Goal: Task Accomplishment & Management: Manage account settings

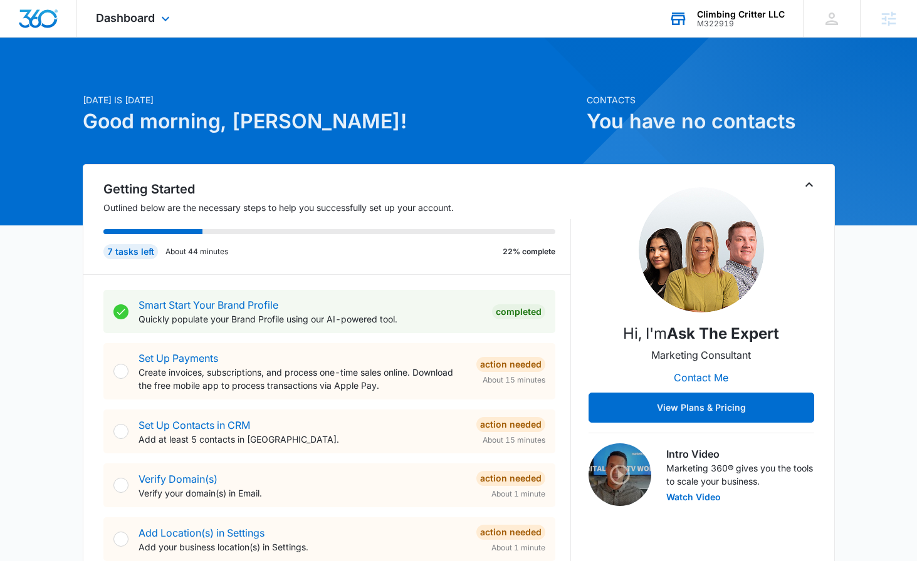
click at [779, 14] on div "Climbing Critter LLC" at bounding box center [741, 14] width 88 height 10
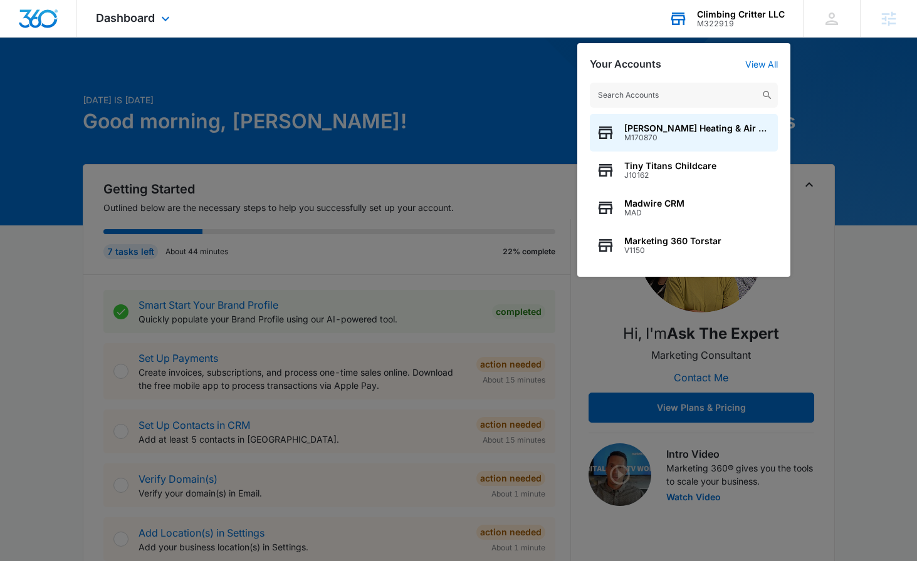
click at [674, 100] on input "text" at bounding box center [684, 95] width 188 height 25
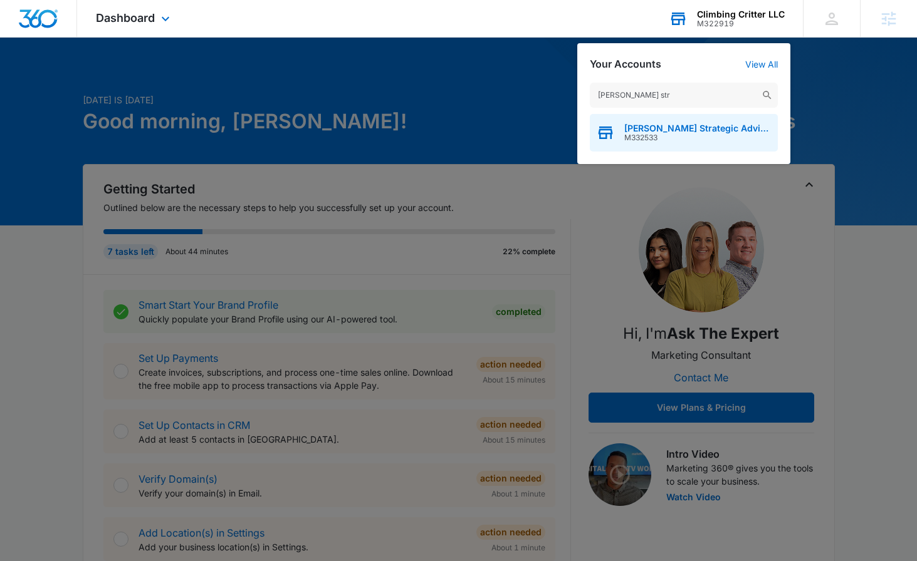
type input "[PERSON_NAME] str"
click at [705, 142] on div "[PERSON_NAME] Strategic Advisors M332533" at bounding box center [684, 133] width 188 height 38
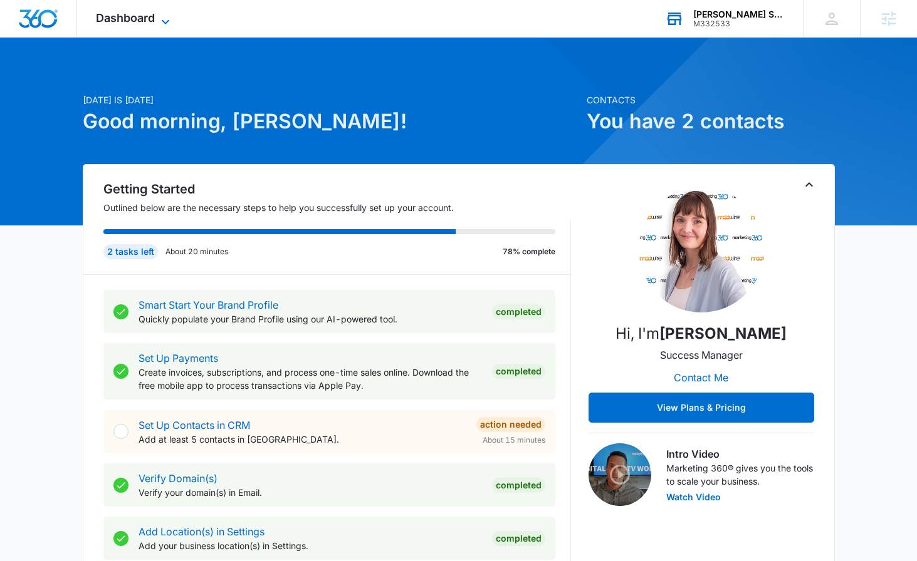
click at [155, 21] on span "Dashboard" at bounding box center [125, 17] width 59 height 13
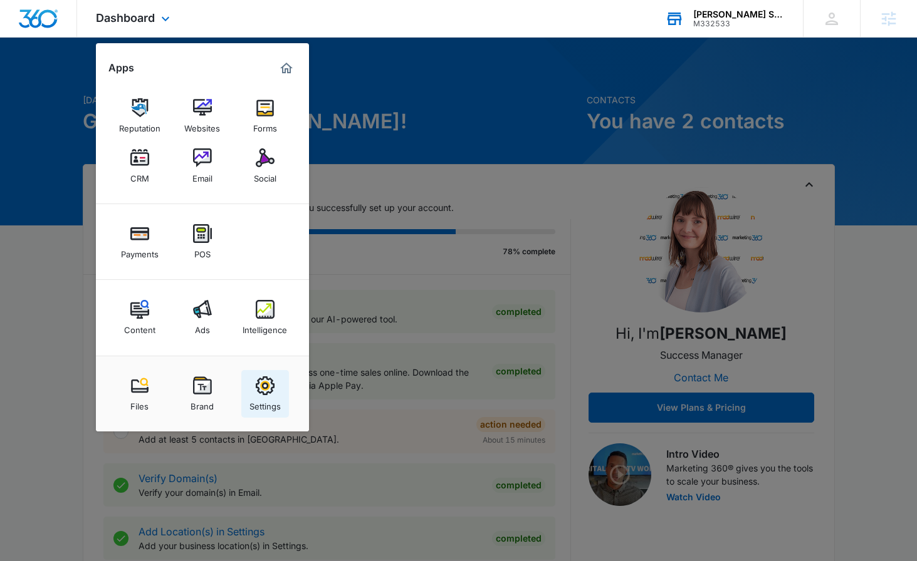
click at [266, 388] on img at bounding box center [265, 386] width 19 height 19
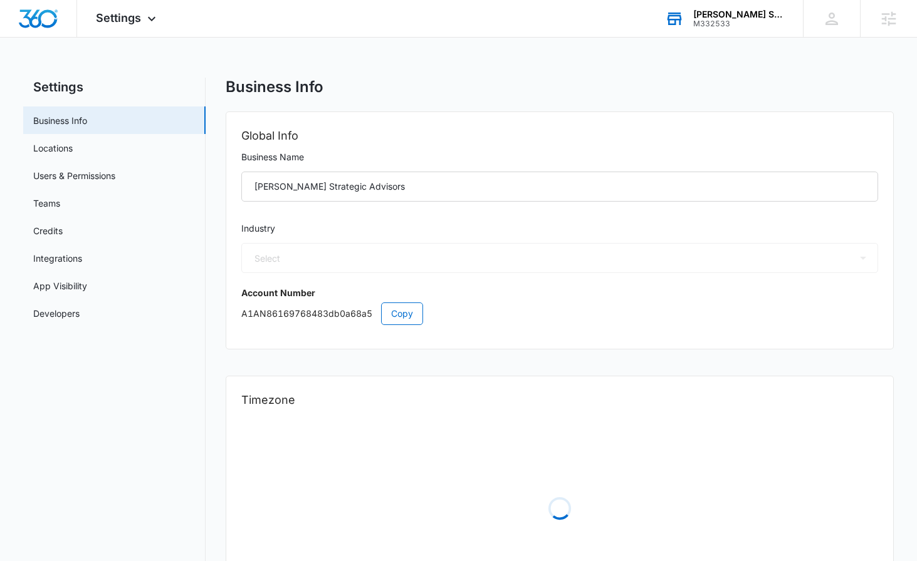
select select "33"
select select "US"
select select "America/New_York"
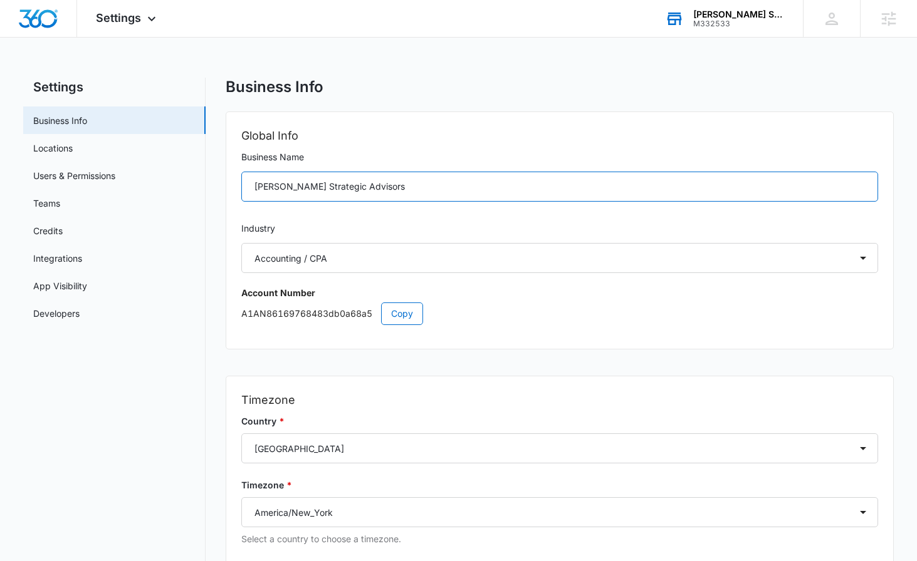
click at [284, 186] on input "Palmer Strategic Advisors" at bounding box center [559, 187] width 637 height 30
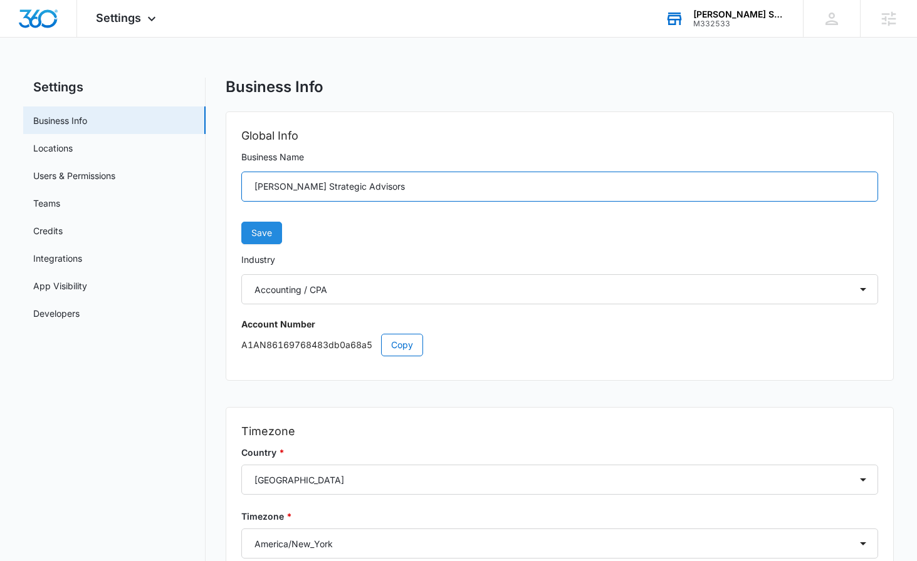
type input "[PERSON_NAME] Strategic Advisors"
click at [269, 233] on span "Save" at bounding box center [261, 233] width 21 height 14
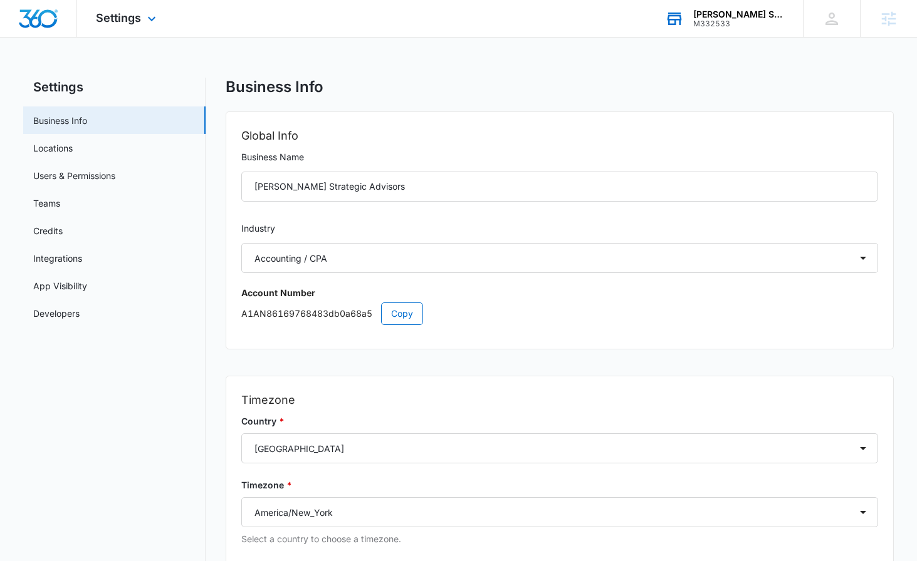
click at [138, 29] on div "Settings Apps Reputation Websites Forms CRM Email Social Payments POS Content A…" at bounding box center [127, 18] width 101 height 37
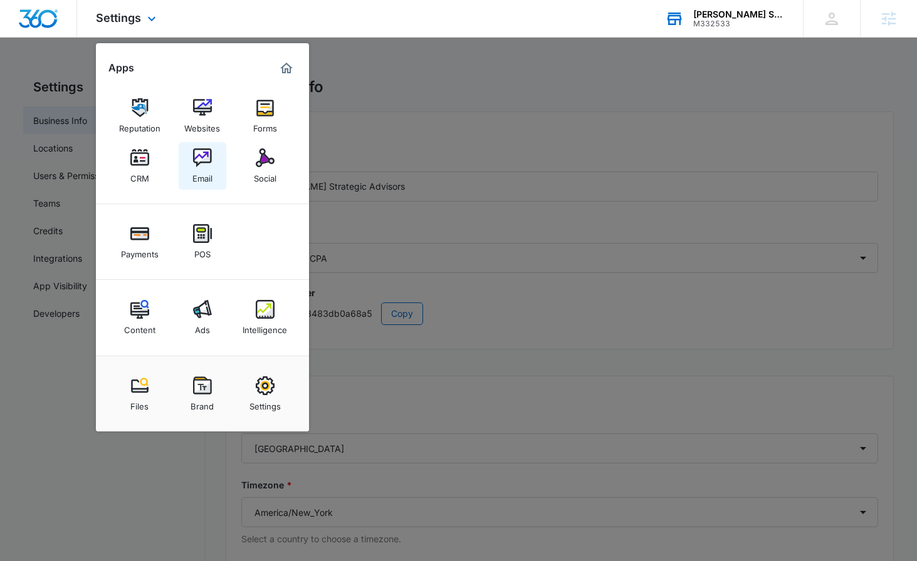
click at [199, 172] on div "Email" at bounding box center [202, 175] width 20 height 16
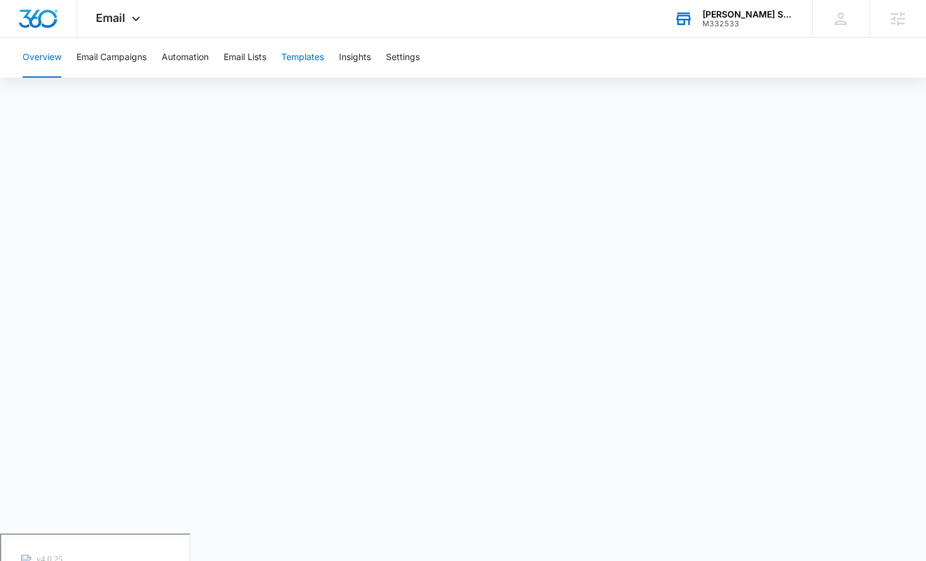
click at [313, 61] on button "Templates" at bounding box center [302, 58] width 43 height 40
click at [181, 57] on button "Automation" at bounding box center [185, 58] width 47 height 40
click at [312, 58] on button "Templates" at bounding box center [302, 58] width 43 height 40
click at [169, 53] on button "Automation" at bounding box center [185, 58] width 47 height 40
click at [726, 21] on div "M332533" at bounding box center [747, 23] width 91 height 9
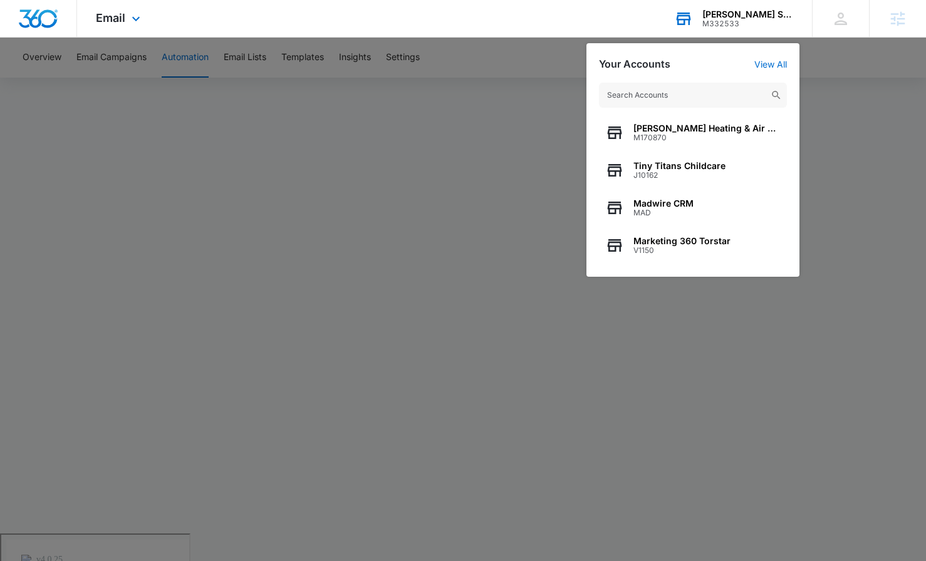
click at [628, 90] on input "text" at bounding box center [693, 95] width 188 height 25
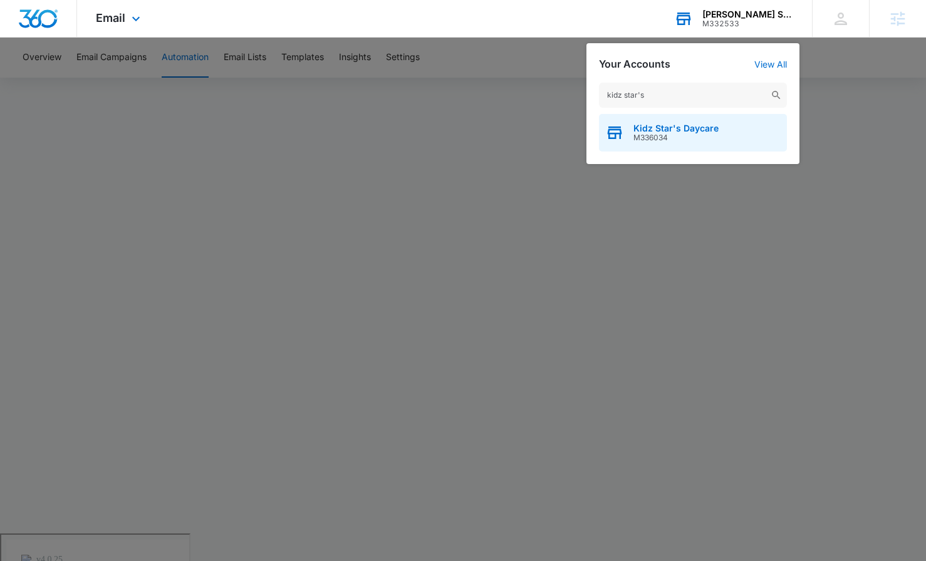
type input "kidz star's"
click at [653, 148] on div "Kidz Star's Daycare M336034" at bounding box center [693, 133] width 188 height 38
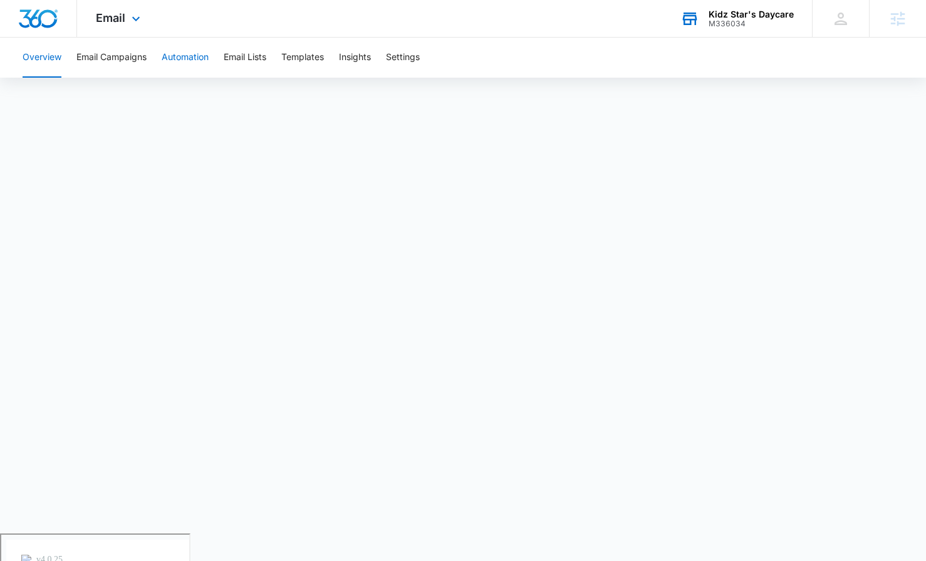
click at [164, 57] on button "Automation" at bounding box center [185, 58] width 47 height 40
click at [44, 56] on button "Overview" at bounding box center [42, 58] width 39 height 40
click at [184, 60] on button "Automation" at bounding box center [185, 58] width 47 height 40
